Goal: Transaction & Acquisition: Purchase product/service

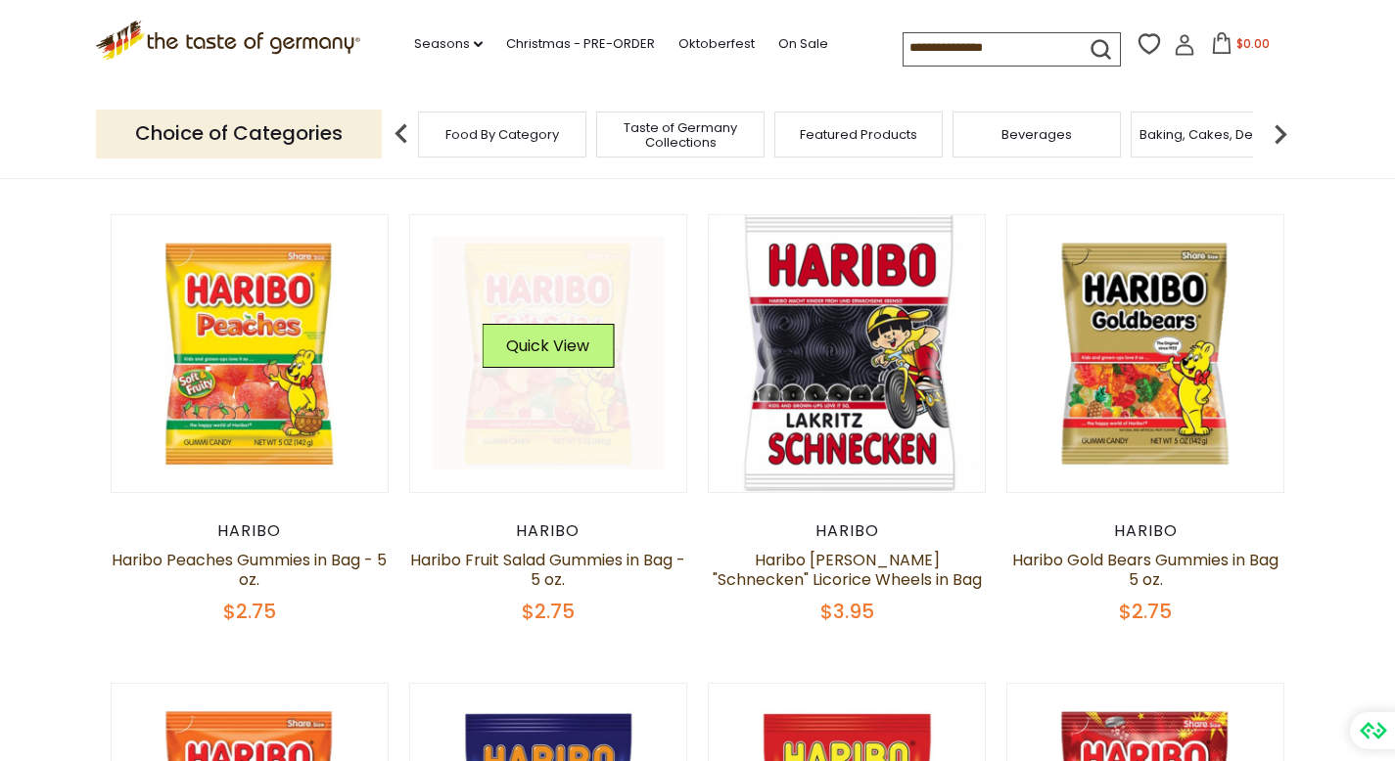
scroll to position [143, 0]
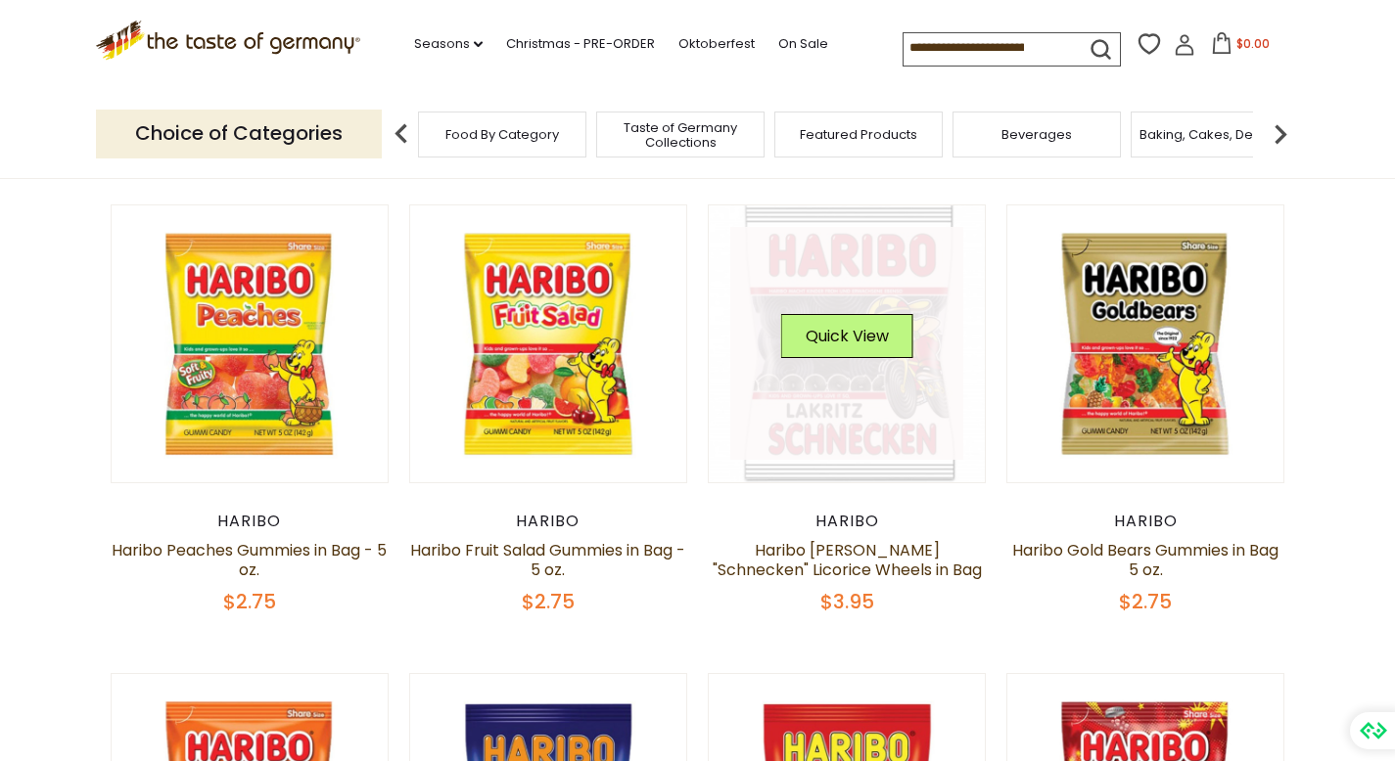
click at [839, 383] on link at bounding box center [846, 343] width 233 height 233
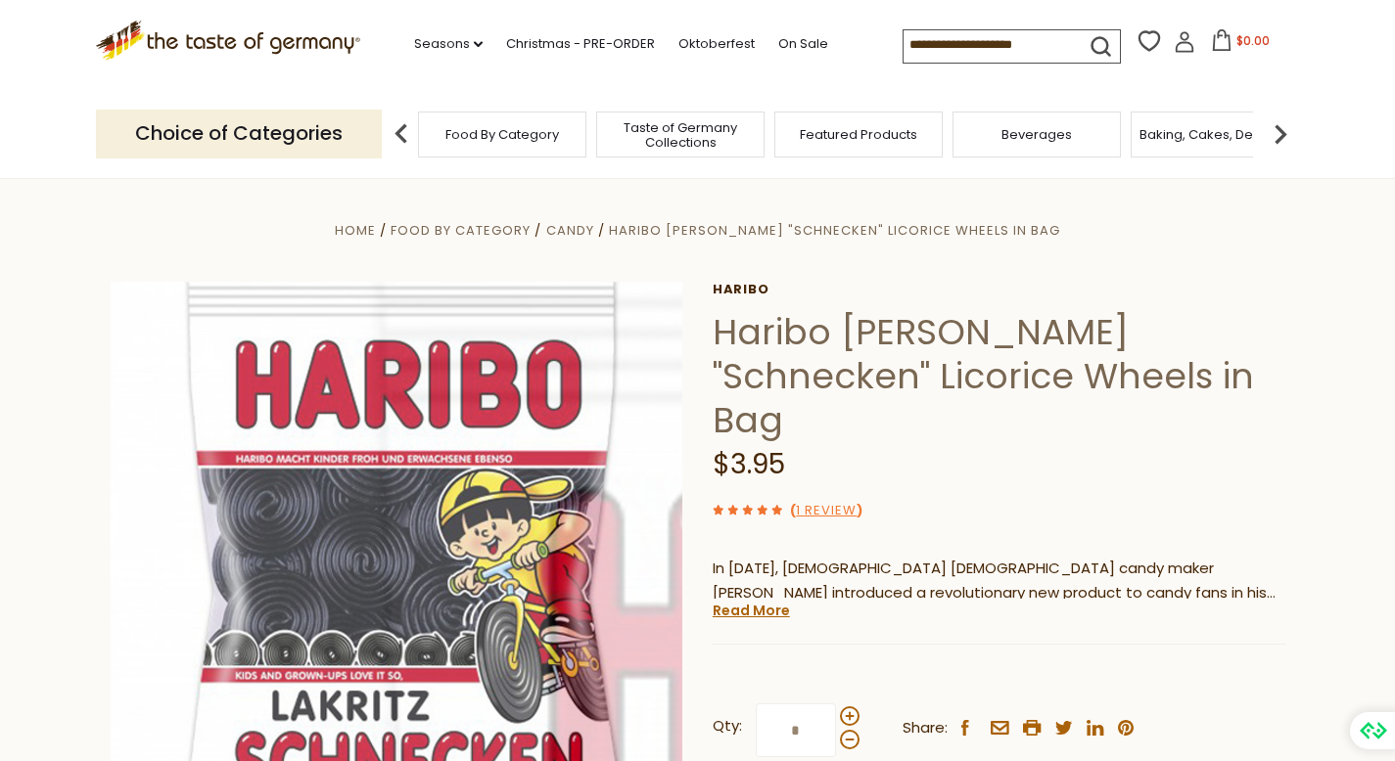
click at [1125, 442] on div "$3.95" at bounding box center [999, 465] width 573 height 46
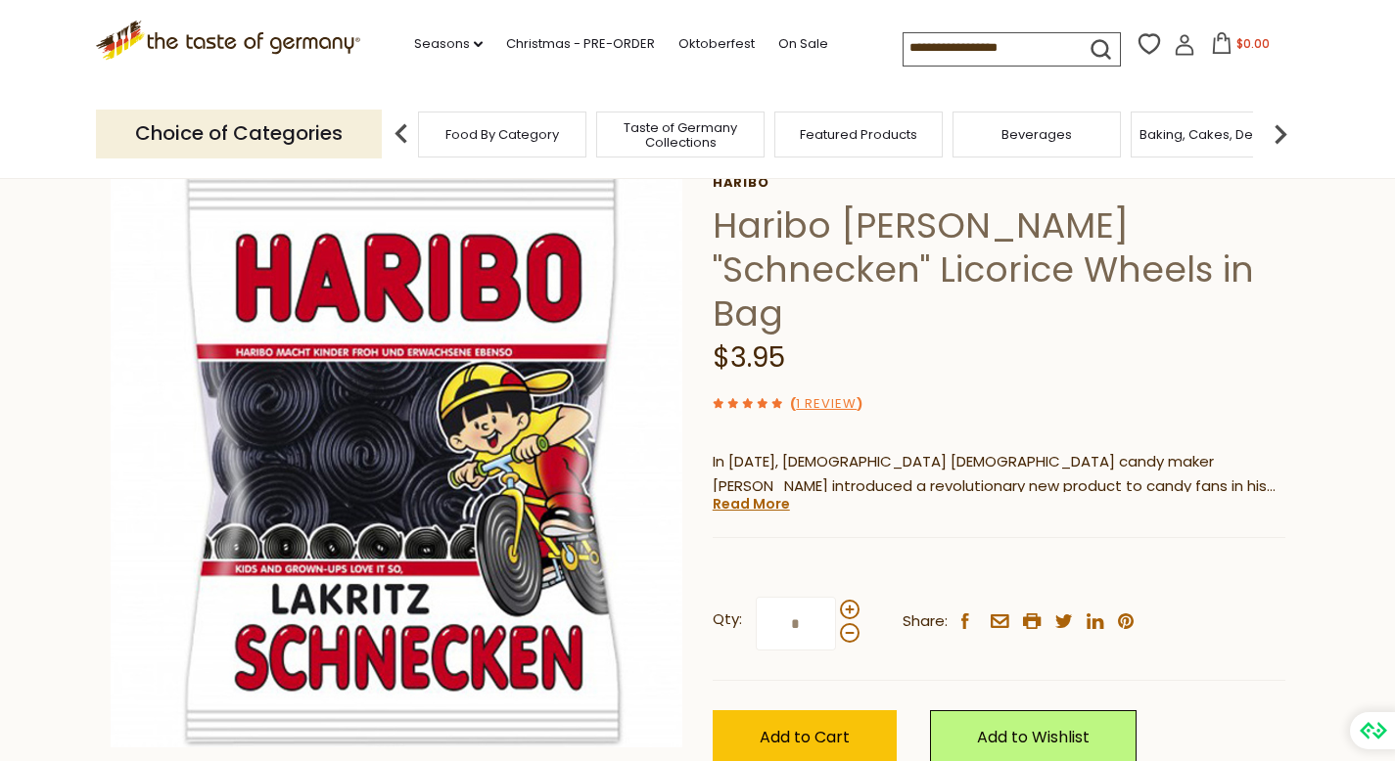
scroll to position [109, 0]
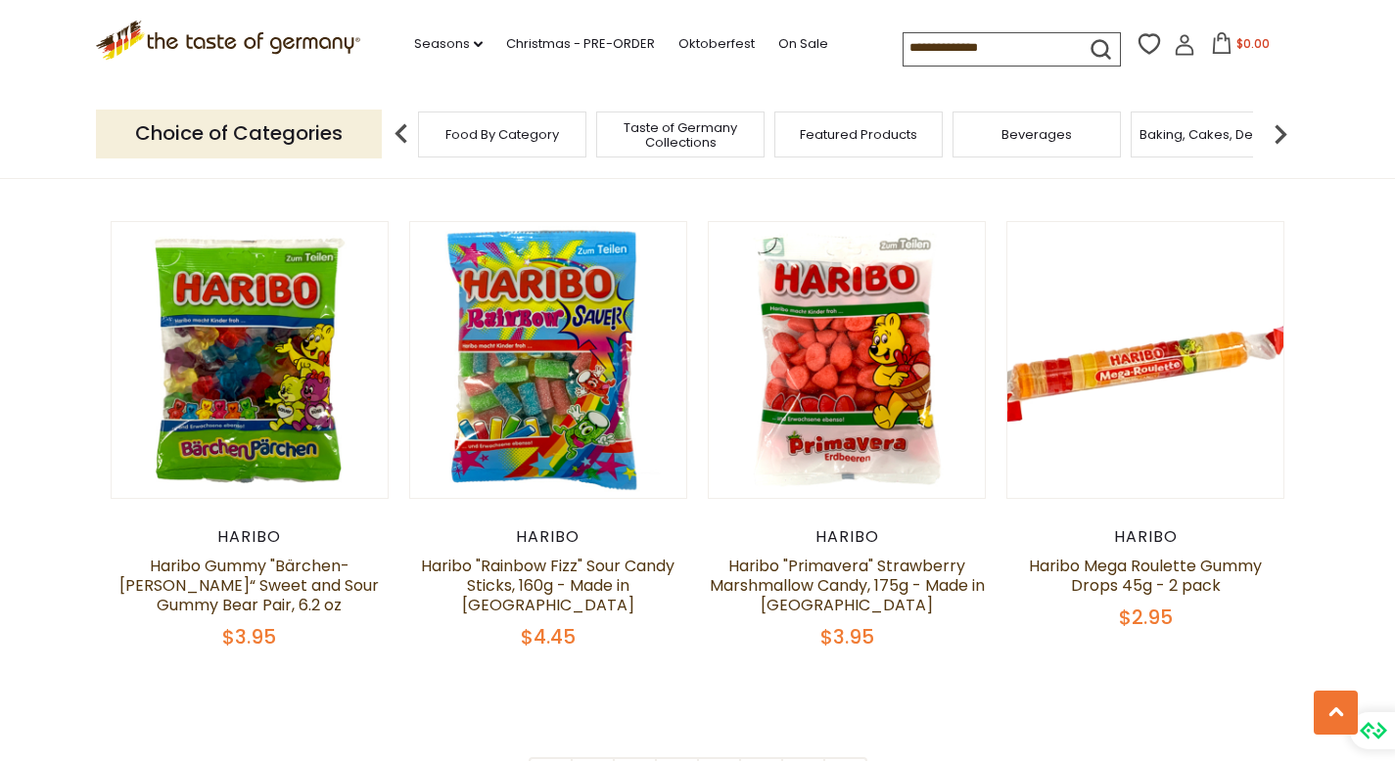
scroll to position [4008, 0]
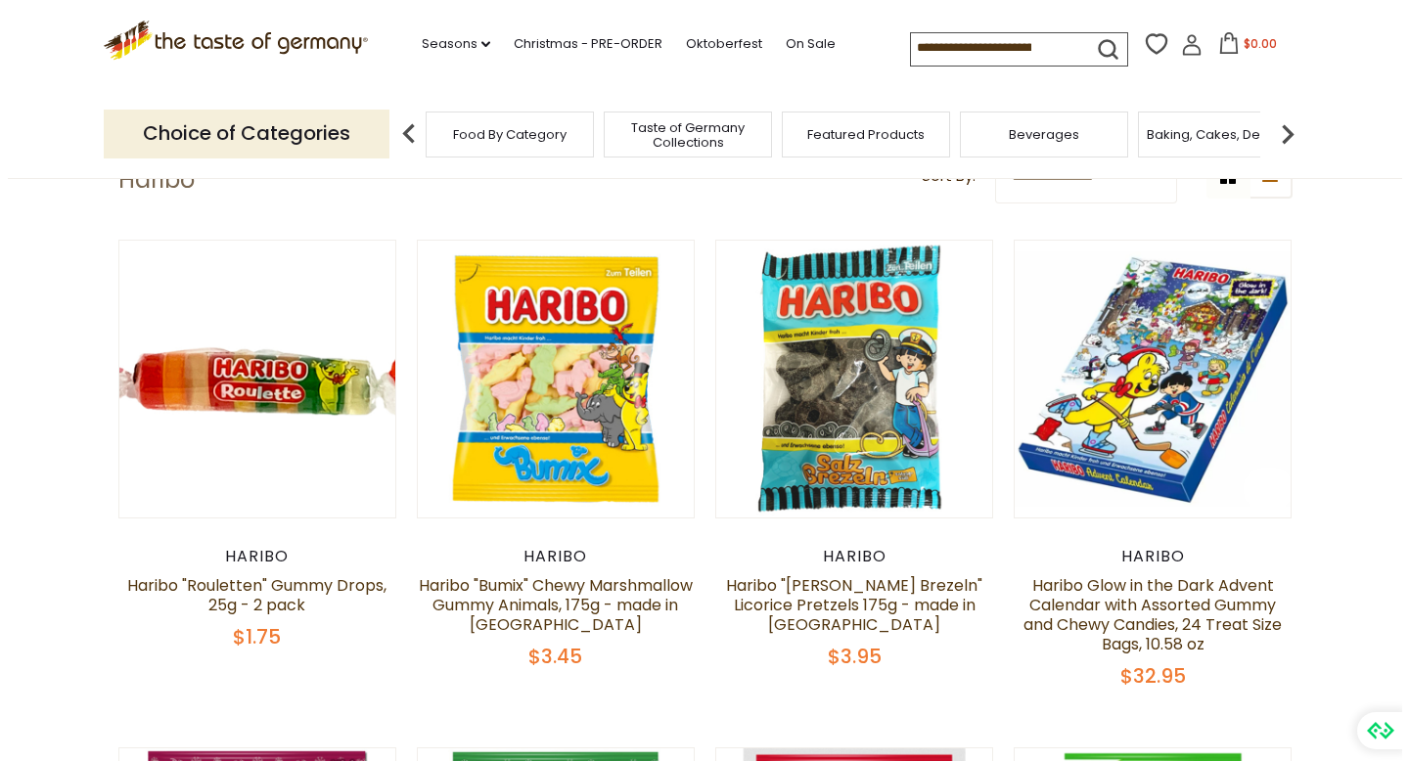
scroll to position [102, 0]
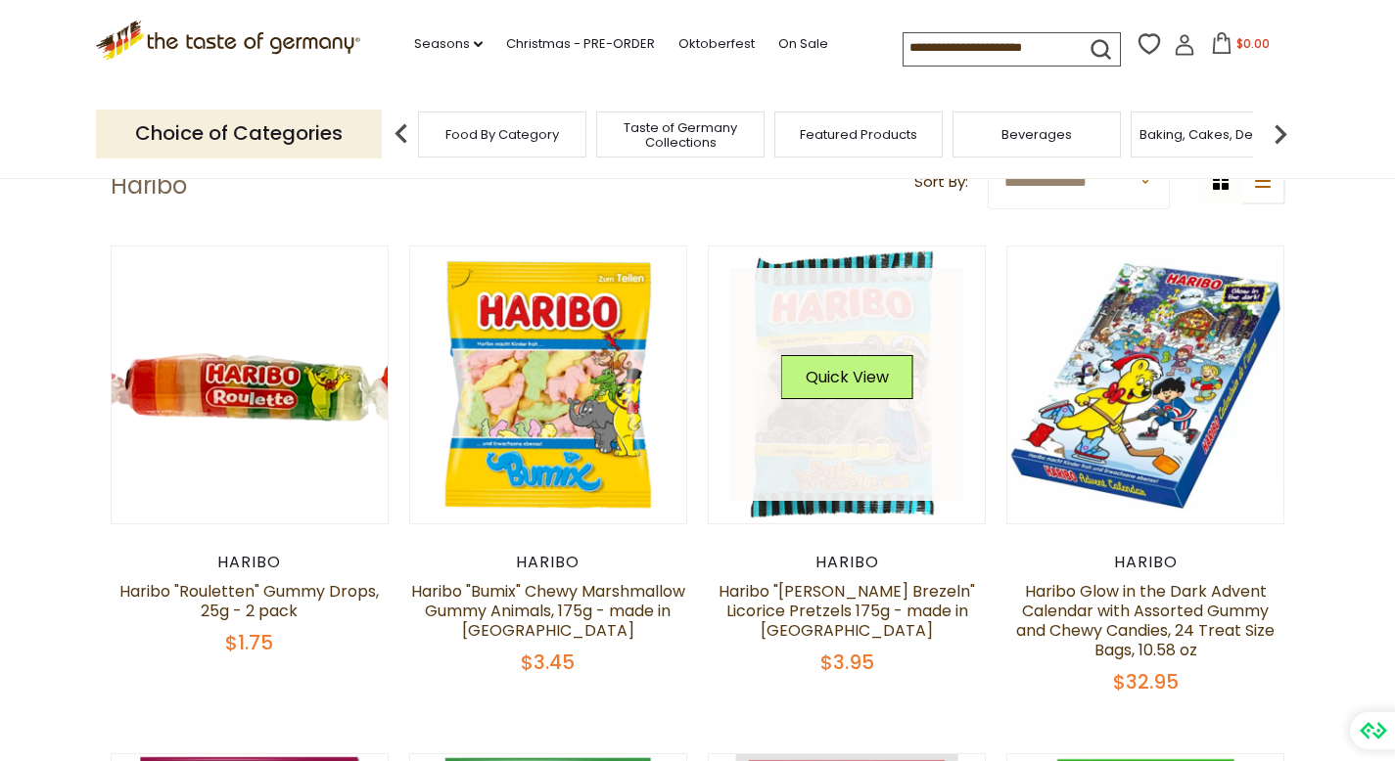
click at [792, 516] on img at bounding box center [847, 385] width 277 height 277
click at [800, 386] on button "Quick View" at bounding box center [847, 377] width 132 height 44
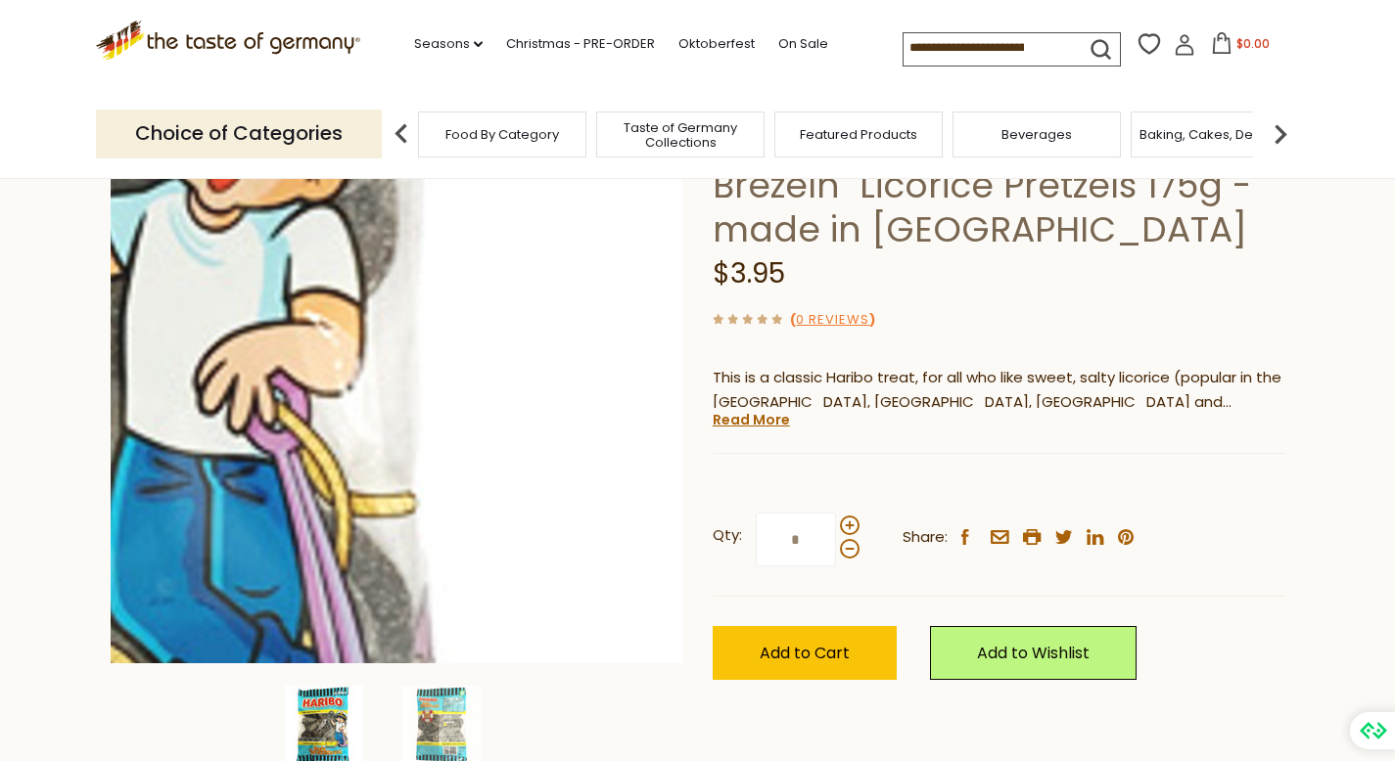
scroll to position [198, 0]
